Goal: Go to known website: Go to known website

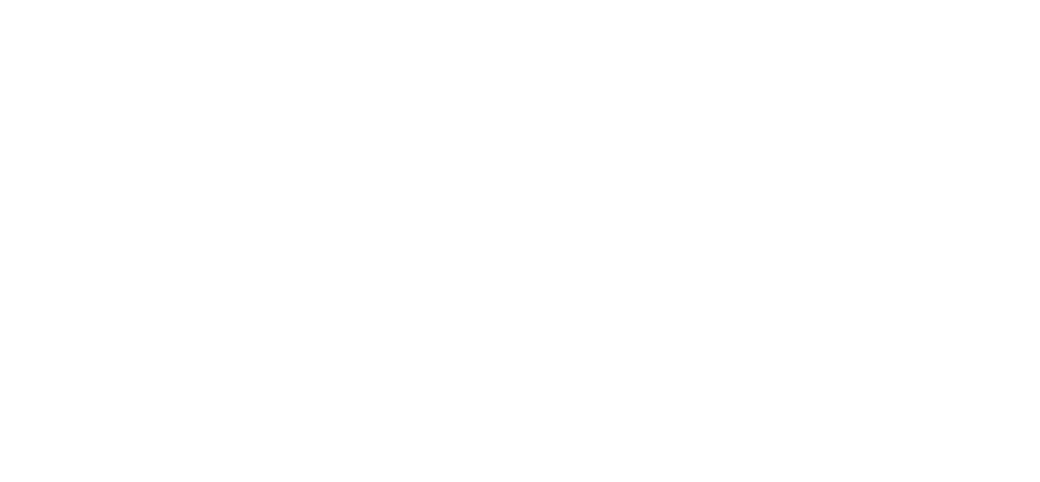
click at [743, 230] on div at bounding box center [520, 241] width 1040 height 482
click at [561, 342] on div at bounding box center [520, 241] width 1040 height 482
click at [477, 131] on div at bounding box center [520, 241] width 1040 height 482
